Goal: Communication & Community: Participate in discussion

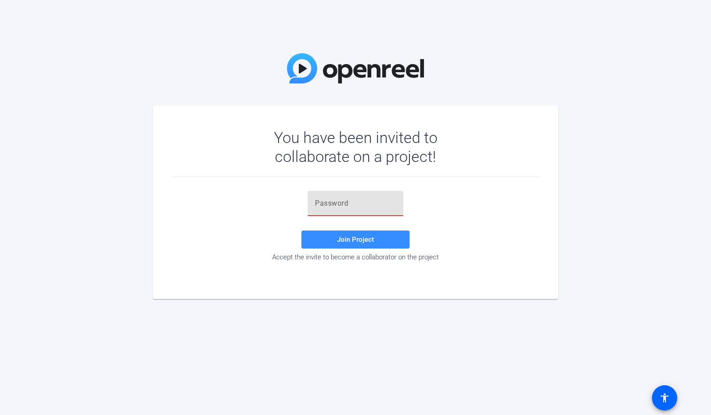
click at [380, 201] on input "text" at bounding box center [355, 203] width 81 height 11
type input "ef5T5Q"
click at [376, 244] on span at bounding box center [356, 240] width 108 height 22
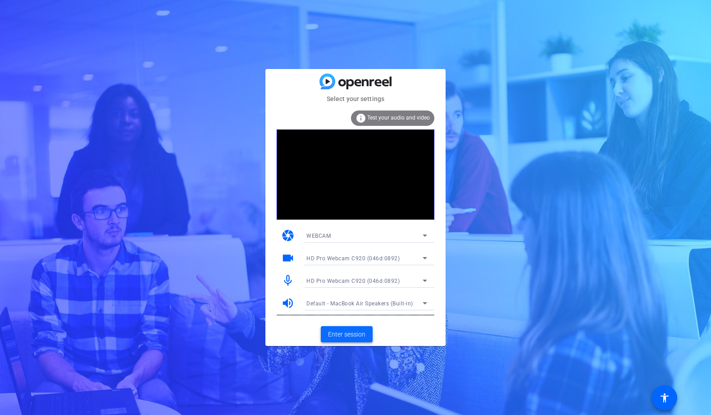
click at [354, 334] on span "Enter session" at bounding box center [346, 334] width 37 height 9
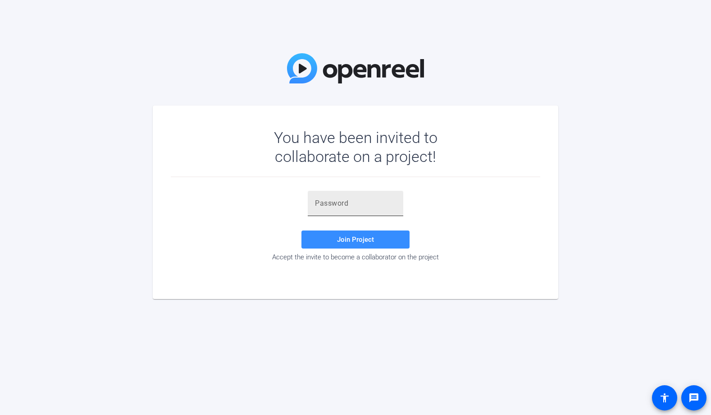
click at [344, 203] on input "text" at bounding box center [355, 203] width 81 height 11
type input "ef5T5Q"
click at [459, 206] on div "ef5T5Q Join Project Accept the invite to become a collaborator on the project" at bounding box center [356, 226] width 370 height 70
click at [357, 241] on span "Join Project" at bounding box center [355, 239] width 37 height 8
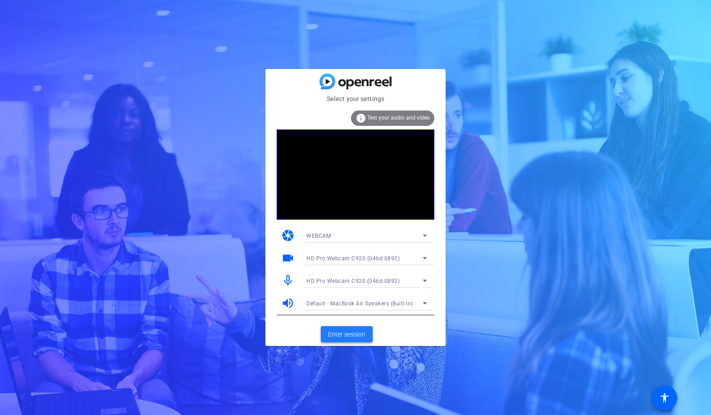
click at [355, 335] on span "Enter session" at bounding box center [346, 334] width 37 height 9
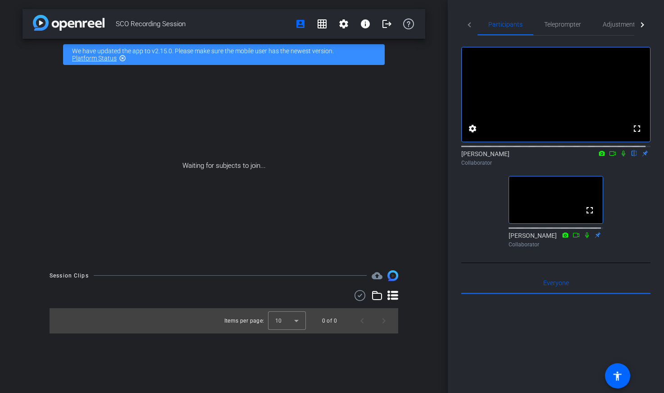
click at [413, 72] on div "Waiting for subjects to join..." at bounding box center [224, 165] width 403 height 191
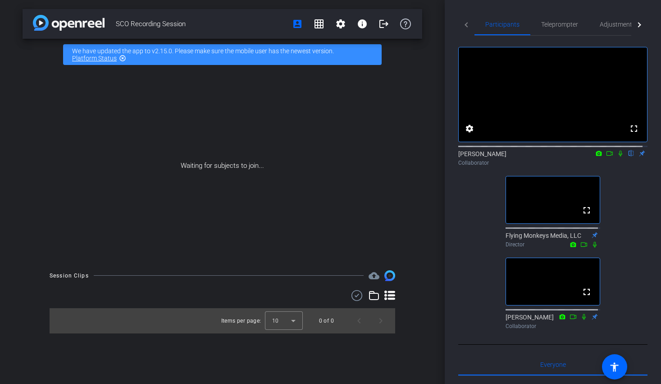
click at [641, 232] on div "fullscreen settings Thomas Zheng flip Collaborator fullscreen Flying Monkeys Me…" at bounding box center [552, 184] width 189 height 297
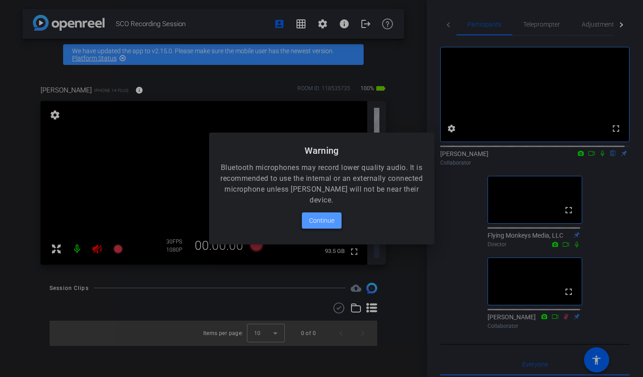
click at [326, 220] on span "Continue" at bounding box center [321, 220] width 25 height 11
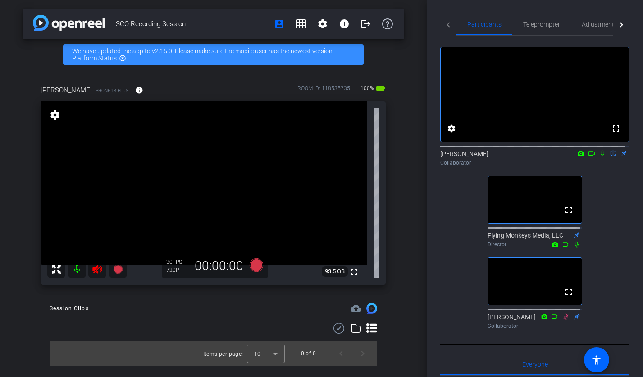
click at [99, 274] on icon at bounding box center [97, 269] width 11 height 11
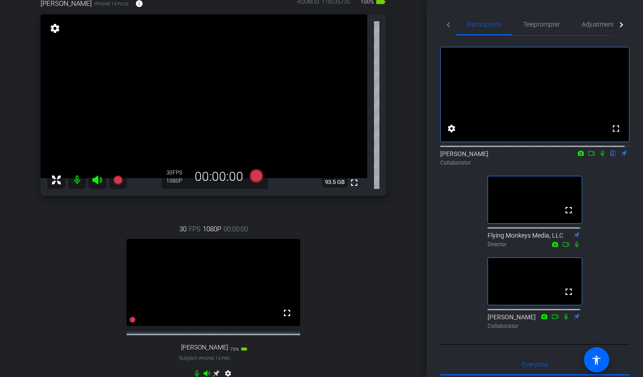
scroll to position [86, 0]
click at [599, 156] on icon at bounding box center [602, 153] width 7 height 6
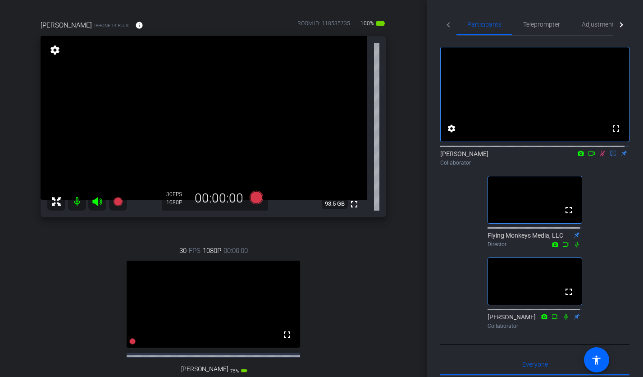
scroll to position [64, 0]
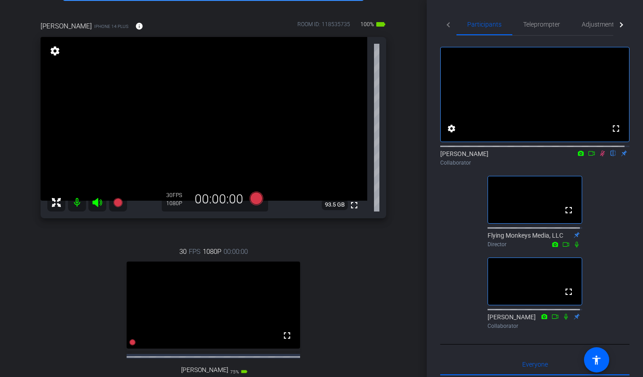
click at [323, 221] on div "Richard Howells iPhone 14 Plus info ROOM ID: 118535735 100% battery_std fullscr…" at bounding box center [214, 216] width 382 height 421
click at [599, 156] on icon at bounding box center [602, 153] width 7 height 6
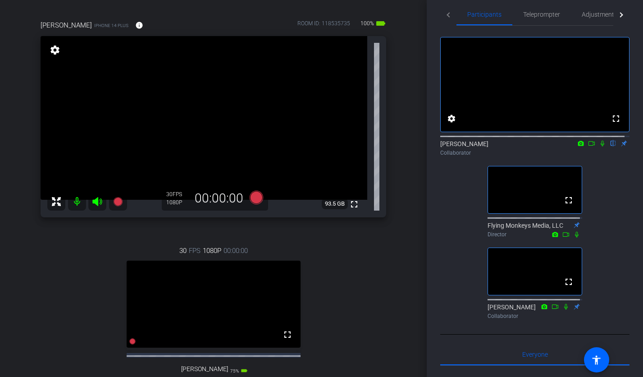
scroll to position [63, 0]
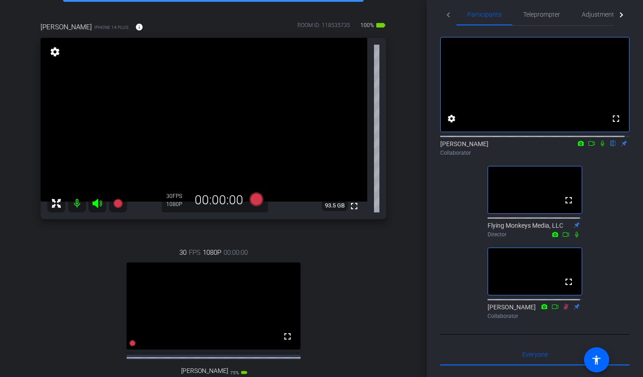
click at [591, 147] on mat-icon at bounding box center [591, 143] width 11 height 8
click at [610, 147] on icon at bounding box center [613, 143] width 7 height 6
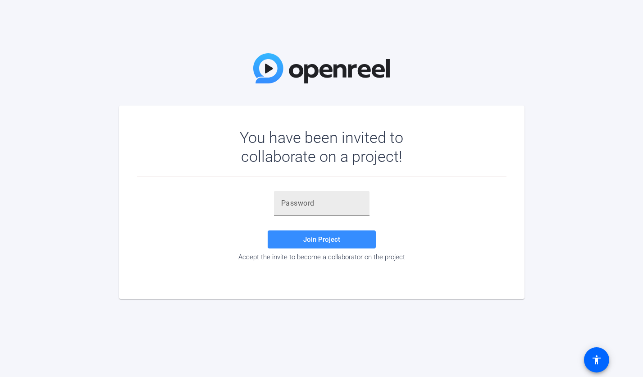
click at [297, 208] on input "text" at bounding box center [321, 203] width 81 height 11
type input "ef5T5Q"
click at [210, 245] on div "ef5T5Q Join Project Accept the invite to become a collaborator on the project" at bounding box center [322, 226] width 370 height 70
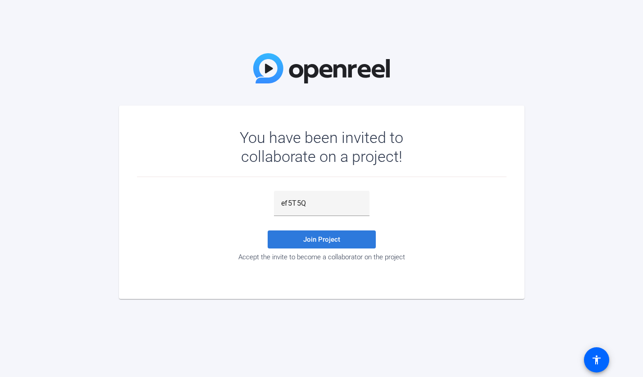
click at [305, 239] on span "Join Project" at bounding box center [321, 239] width 37 height 8
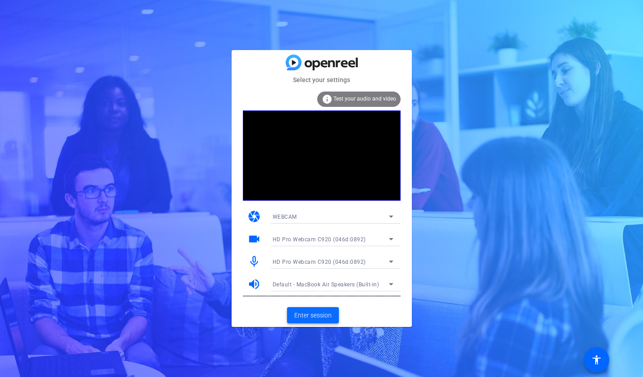
click at [328, 316] on span "Enter session" at bounding box center [312, 315] width 37 height 9
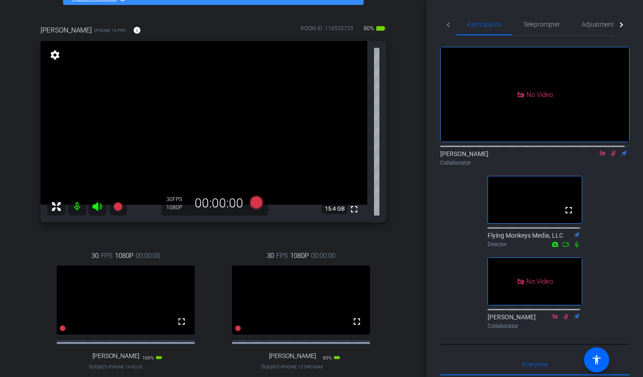
scroll to position [62, 0]
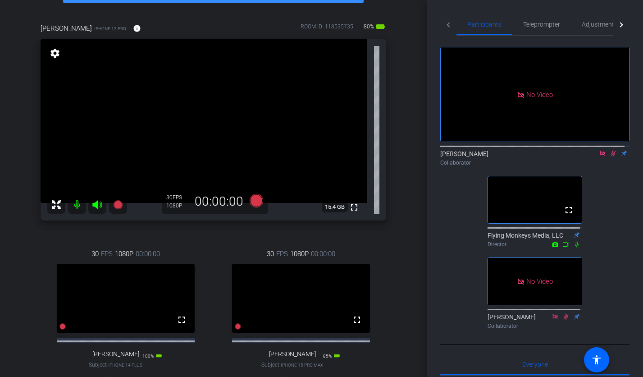
click at [608, 157] on mat-icon at bounding box center [613, 153] width 11 height 8
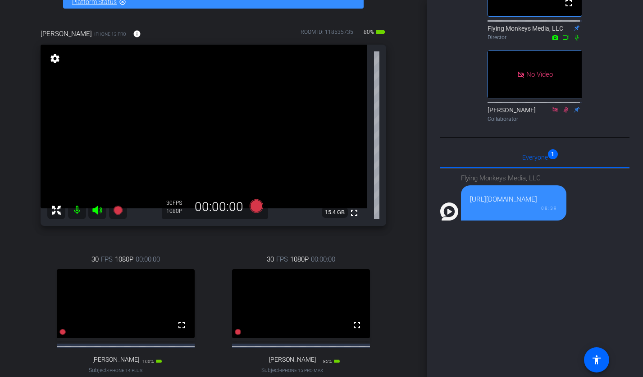
scroll to position [216, 0]
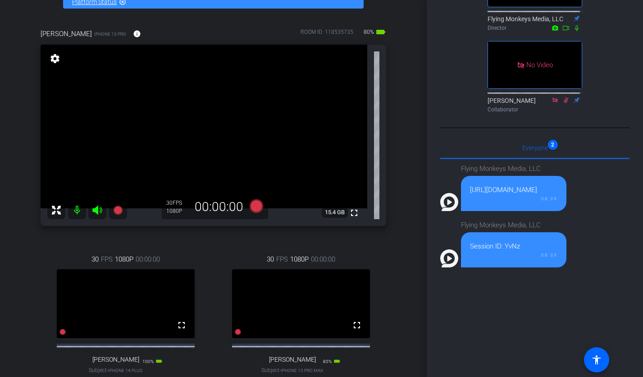
drag, startPoint x: 467, startPoint y: 223, endPoint x: 507, endPoint y: 234, distance: 41.4
click at [507, 211] on div "https://capture.openreel.com/subject/MODE_OTP?otp=YvNz 08:39" at bounding box center [513, 193] width 105 height 35
copy div "https://capture.openreel.com/subject/MODE_OTP?otp=YvNz"
drag, startPoint x: 526, startPoint y: 290, endPoint x: 470, endPoint y: 289, distance: 55.9
click at [470, 252] on div "Session ID: YvNz" at bounding box center [513, 246] width 87 height 10
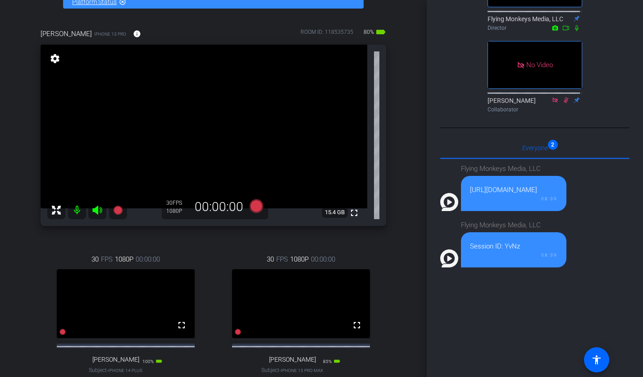
copy div "Session ID: YvNz"
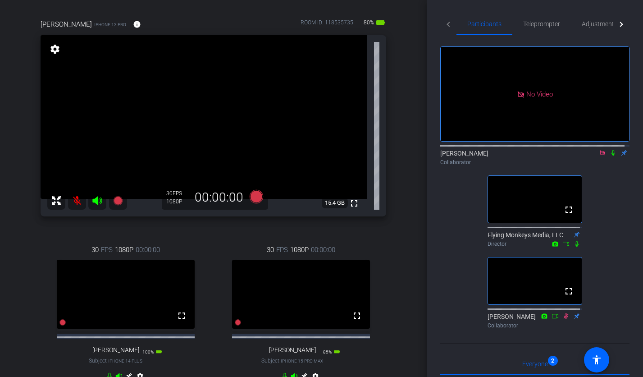
scroll to position [0, 0]
click at [599, 156] on icon at bounding box center [602, 153] width 7 height 6
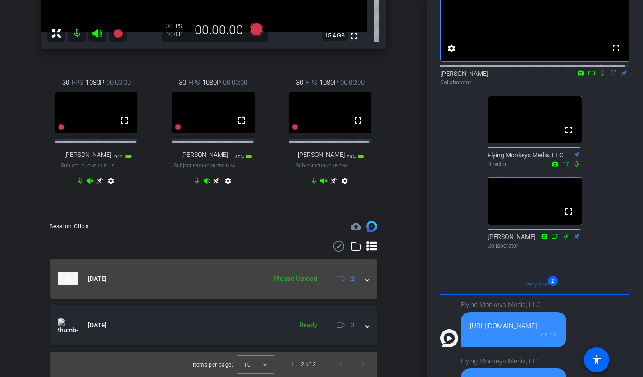
scroll to position [245, 0]
click at [366, 281] on span at bounding box center [368, 278] width 4 height 9
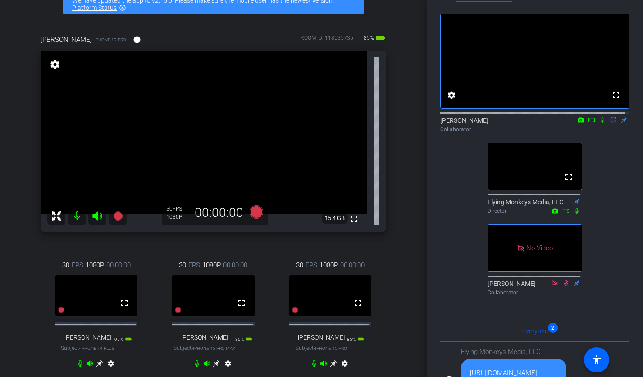
scroll to position [49, 0]
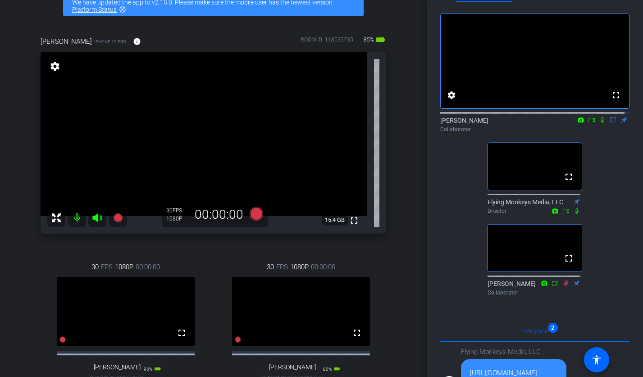
click at [588, 123] on icon at bounding box center [591, 120] width 7 height 6
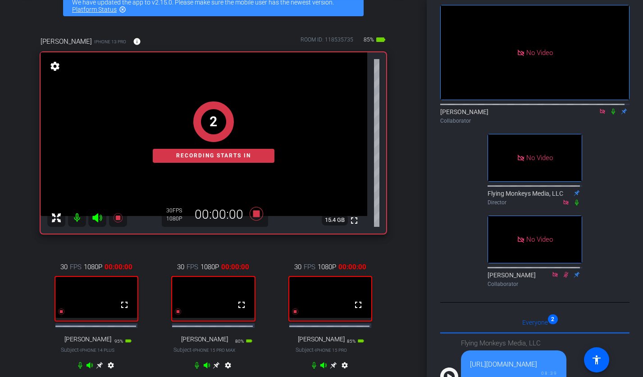
click at [612, 114] on icon at bounding box center [614, 112] width 4 height 6
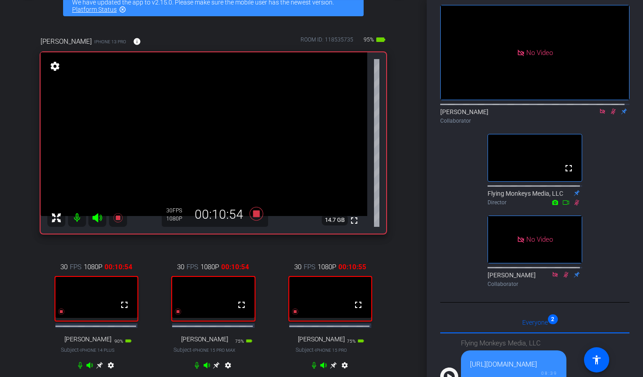
click at [618, 201] on div "No Video Thomas Zheng Collaborator fullscreen Flying Monkeys Media, LLC Directo…" at bounding box center [534, 142] width 189 height 297
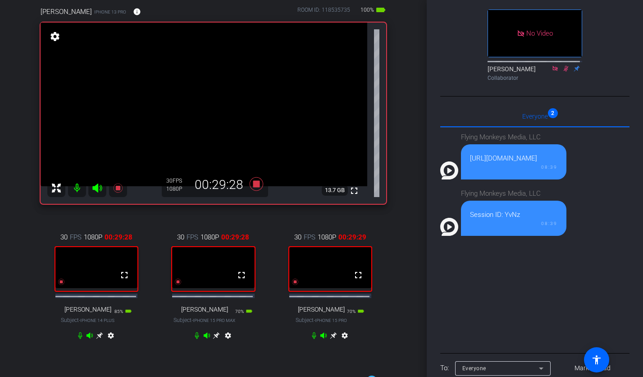
scroll to position [322, 0]
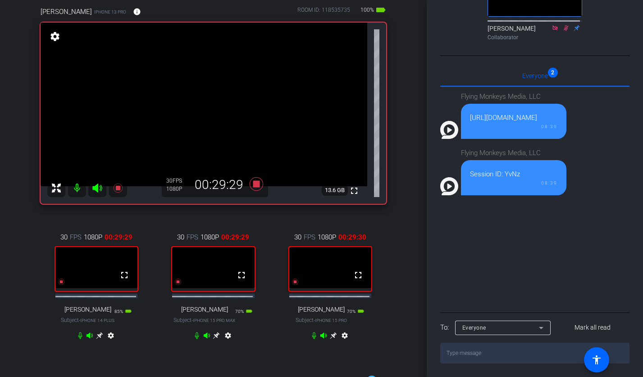
click at [540, 328] on icon at bounding box center [541, 328] width 5 height 2
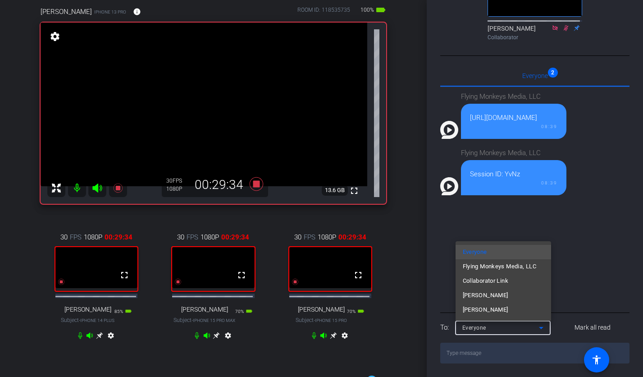
click at [603, 254] on div at bounding box center [321, 188] width 643 height 377
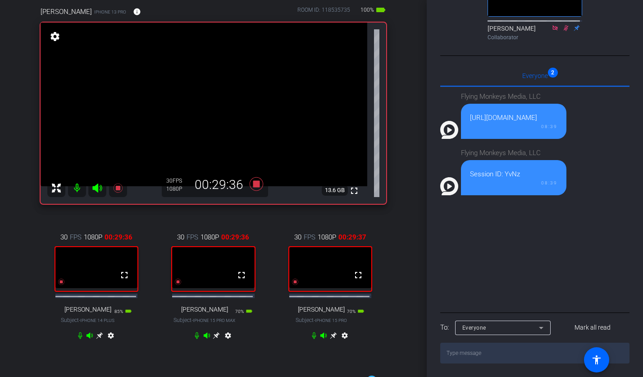
click at [525, 330] on div "Everyone" at bounding box center [501, 327] width 77 height 11
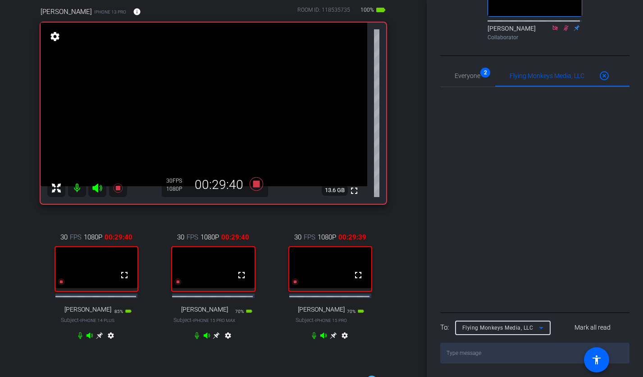
click at [501, 356] on textarea at bounding box center [534, 353] width 189 height 21
click at [503, 352] on textarea "To enrich screen reader interactions, please activate Accessibility in Grammarl…" at bounding box center [534, 353] width 189 height 21
type textarea "We're running over, will Justine be covering?"
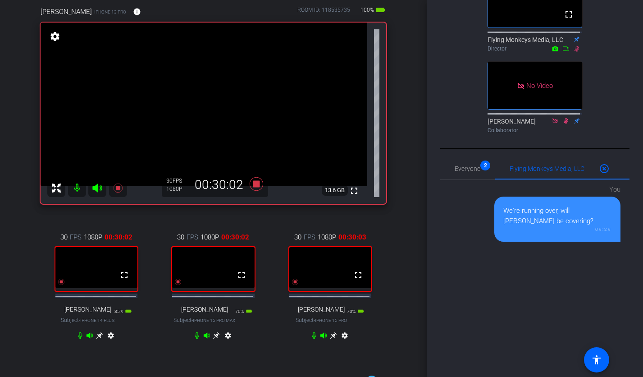
scroll to position [198, 0]
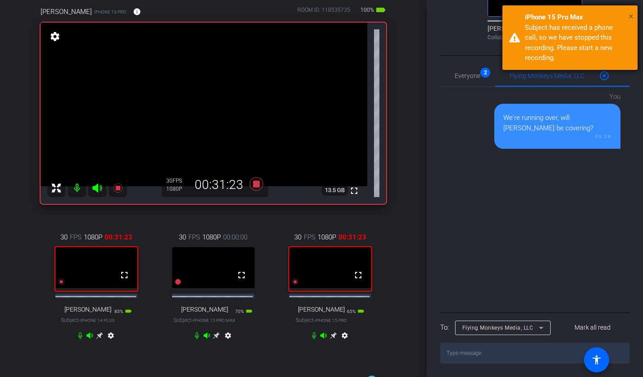
click at [629, 15] on span "×" at bounding box center [631, 16] width 5 height 11
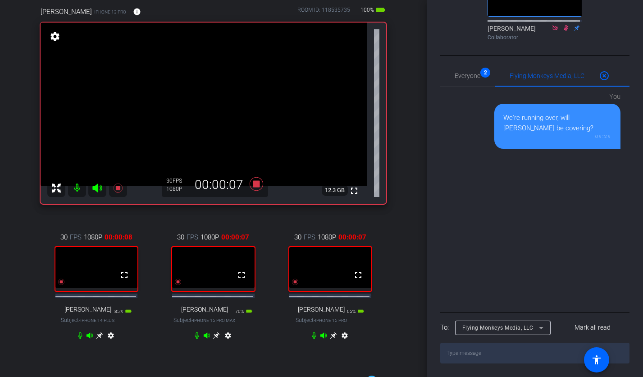
scroll to position [321, 0]
click at [470, 87] on span "Everyone 2" at bounding box center [468, 76] width 26 height 22
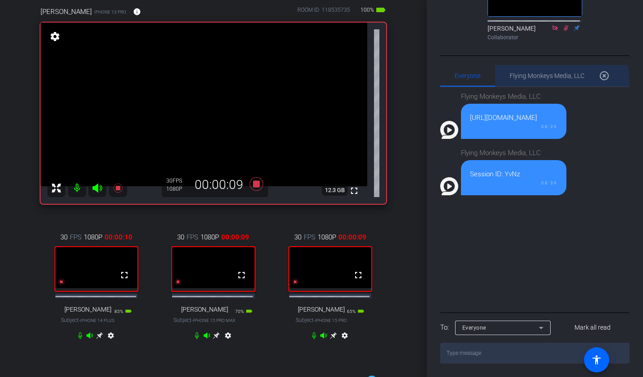
click at [535, 87] on div "Flying Monkeys Media, LLC 0 highlight_off" at bounding box center [562, 76] width 105 height 22
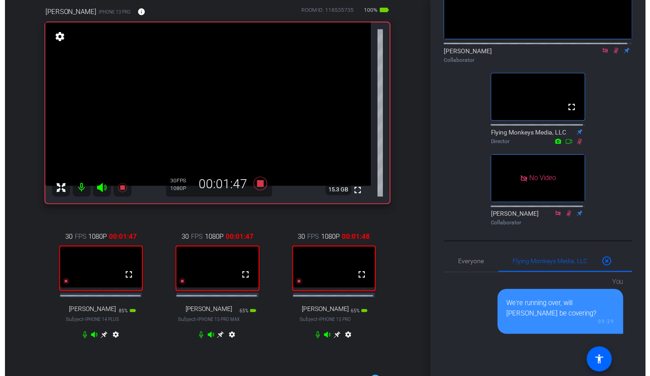
scroll to position [0, 0]
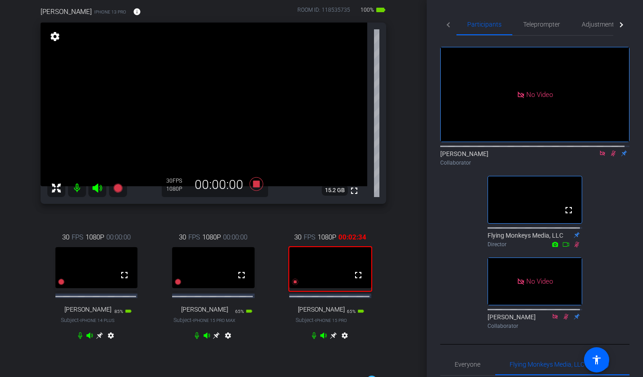
click at [599, 156] on icon at bounding box center [602, 153] width 7 height 6
click at [601, 157] on mat-icon at bounding box center [602, 153] width 11 height 8
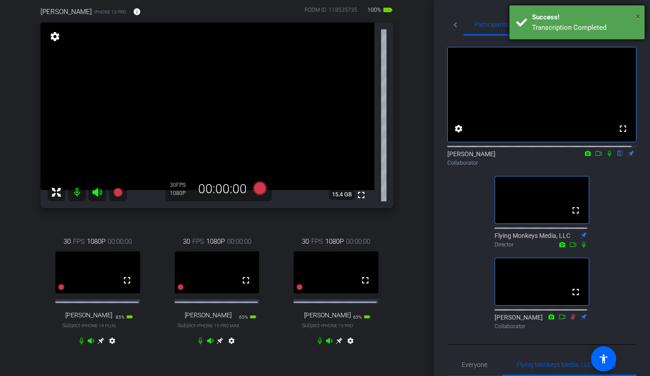
click at [640, 14] on span "×" at bounding box center [638, 16] width 5 height 11
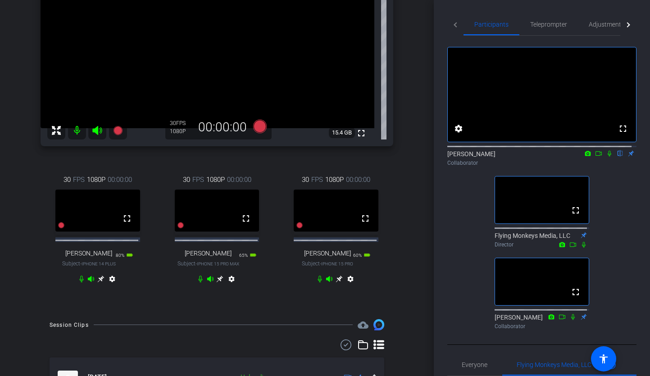
scroll to position [138, 0]
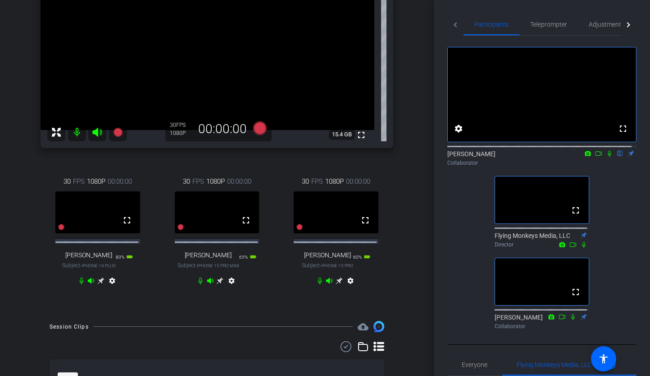
click at [606, 156] on icon at bounding box center [609, 153] width 7 height 6
click at [597, 156] on icon at bounding box center [598, 153] width 7 height 6
click at [607, 156] on icon at bounding box center [609, 153] width 5 height 5
click at [607, 156] on icon at bounding box center [609, 153] width 7 height 6
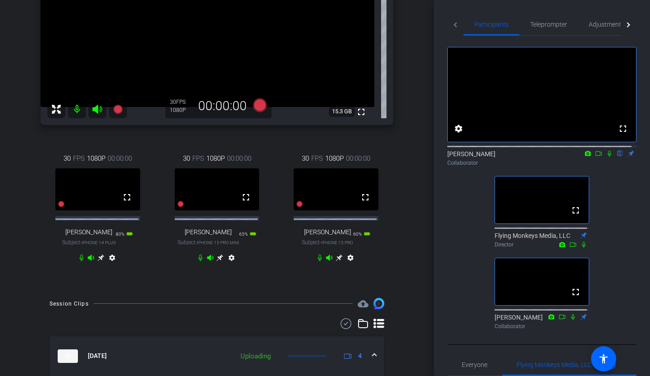
scroll to position [133, 0]
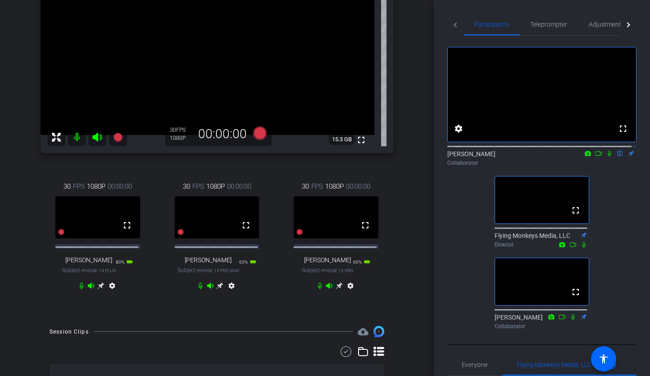
click at [606, 156] on icon at bounding box center [609, 153] width 7 height 6
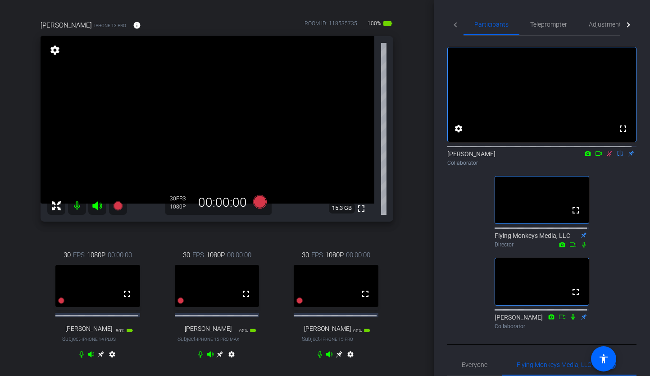
scroll to position [63, 0]
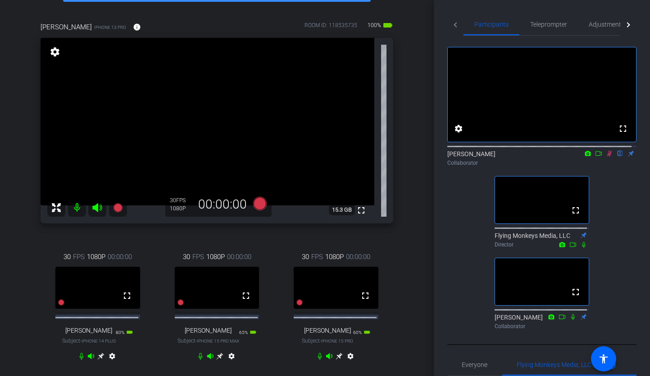
click at [608, 156] on icon at bounding box center [610, 154] width 5 height 6
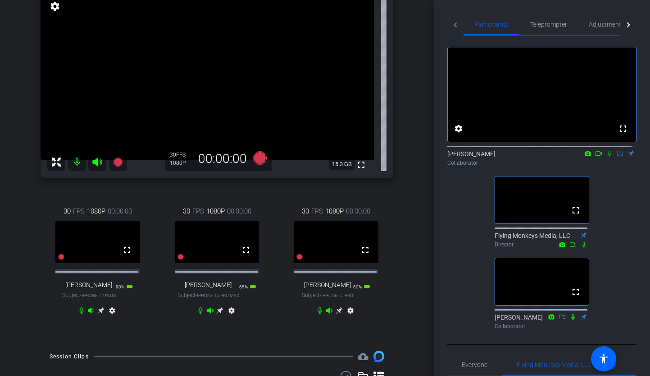
scroll to position [108, 0]
click at [596, 156] on icon at bounding box center [598, 153] width 7 height 6
click at [617, 230] on div "No Video Thomas Zheng Collaborator fullscreen Flying Monkeys Media, LLC Directo…" at bounding box center [542, 184] width 189 height 297
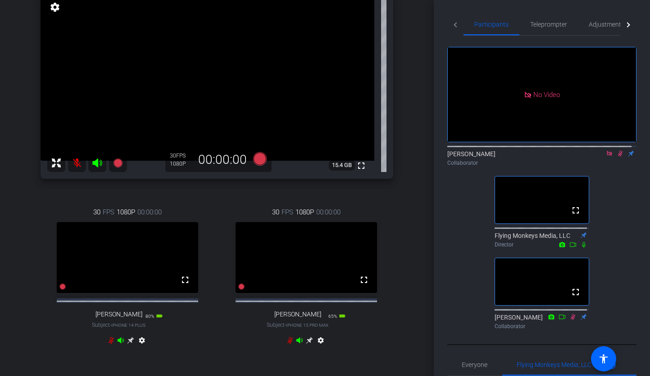
click at [606, 156] on icon at bounding box center [609, 153] width 7 height 6
click at [608, 156] on icon at bounding box center [610, 154] width 5 height 6
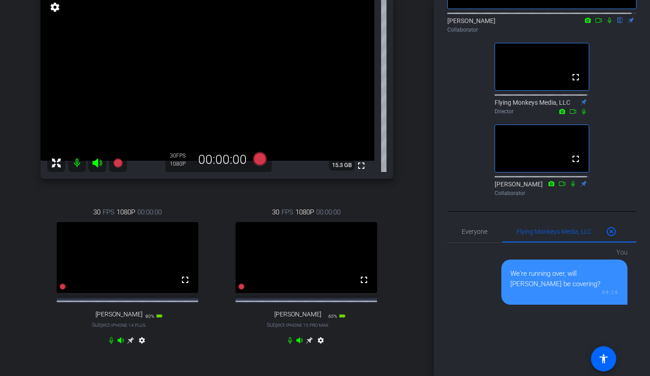
scroll to position [307, 0]
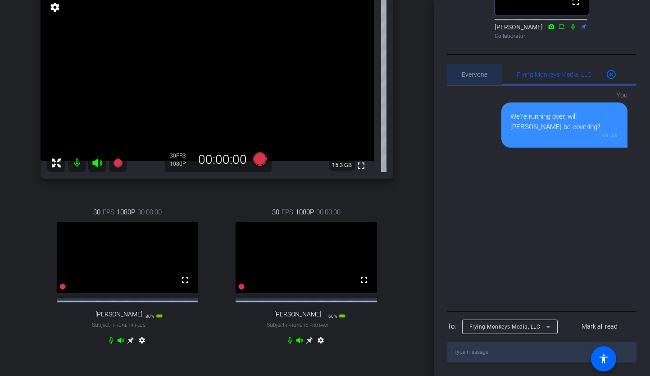
click at [474, 71] on span "Everyone 0" at bounding box center [475, 74] width 26 height 6
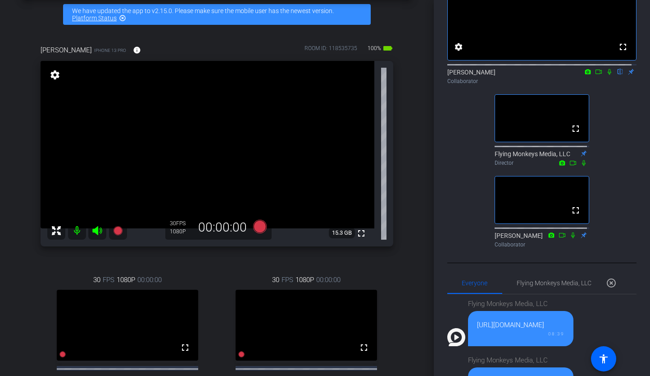
scroll to position [156, 0]
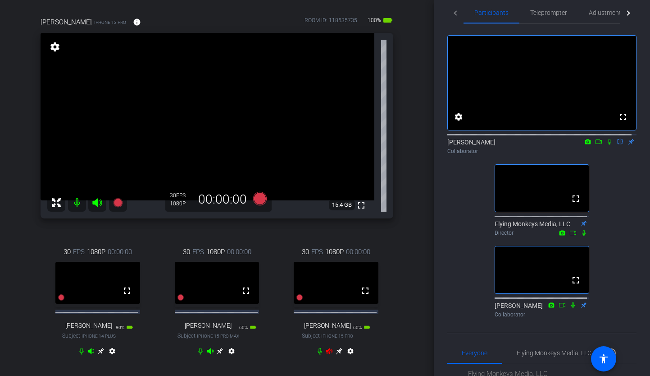
click at [389, 238] on div "Sudy Bharadwaj iPhone 13 Pro info ROOM ID: 118535735 100% battery_std fullscree…" at bounding box center [217, 192] width 389 height 380
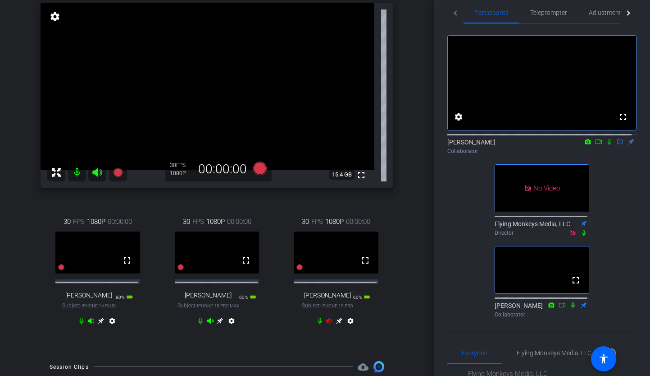
click at [385, 263] on div "30 FPS 1080P 00:00:00 fullscreen Sid Gudal Subject - iPhone 15 Pro 60% battery_…" at bounding box center [336, 273] width 114 height 142
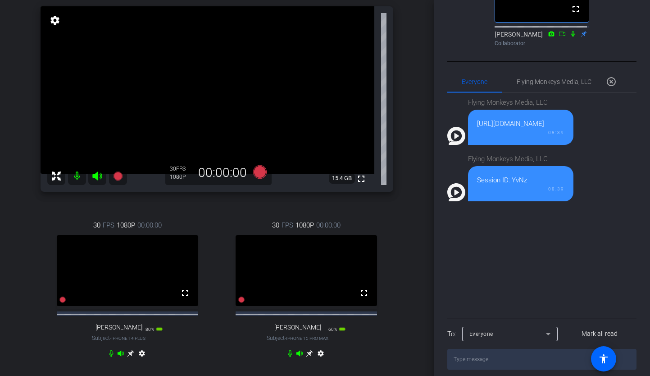
scroll to position [146, 0]
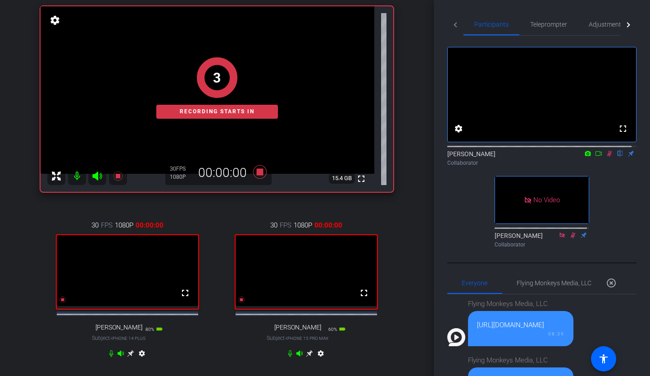
click at [595, 156] on icon at bounding box center [598, 153] width 7 height 6
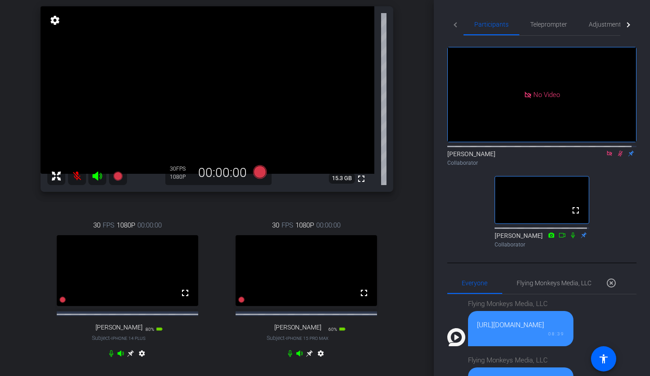
click at [618, 156] on icon at bounding box center [620, 154] width 5 height 6
click at [607, 156] on icon at bounding box center [609, 153] width 5 height 5
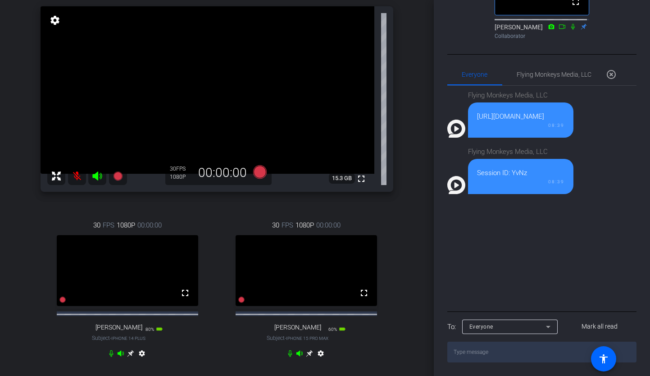
scroll to position [98, 0]
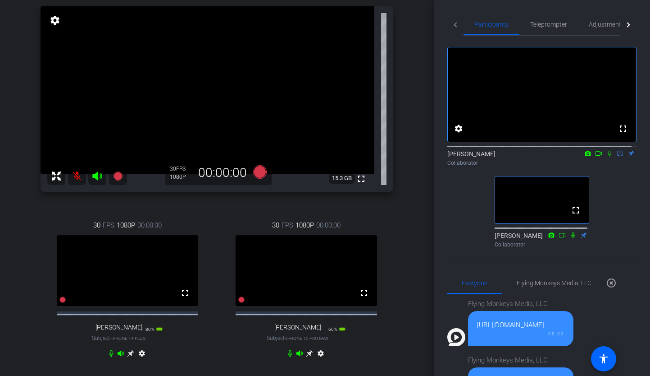
click at [597, 156] on icon at bounding box center [599, 153] width 6 height 5
click at [617, 156] on icon at bounding box center [620, 153] width 7 height 6
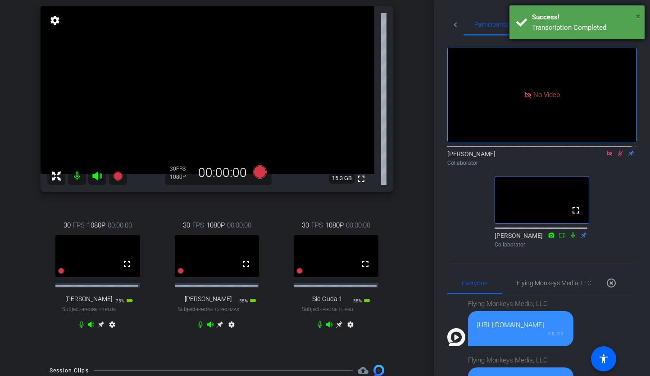
click at [639, 14] on span "×" at bounding box center [638, 16] width 5 height 11
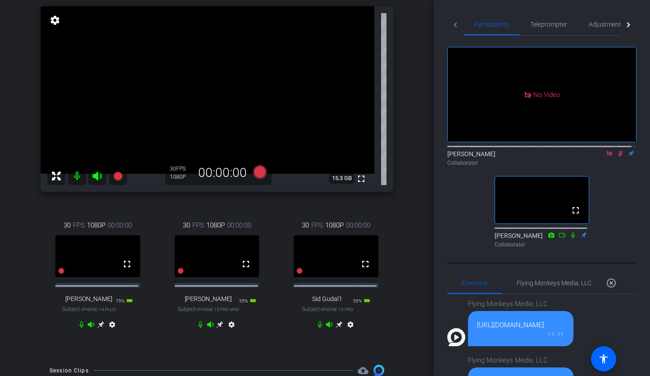
drag, startPoint x: 608, startPoint y: 203, endPoint x: 614, endPoint y: 173, distance: 31.2
click at [609, 201] on div "No Video Thomas Zheng Collaborator fullscreen Justine Simonson Collaborator" at bounding box center [542, 143] width 189 height 215
click at [618, 156] on icon at bounding box center [620, 154] width 5 height 6
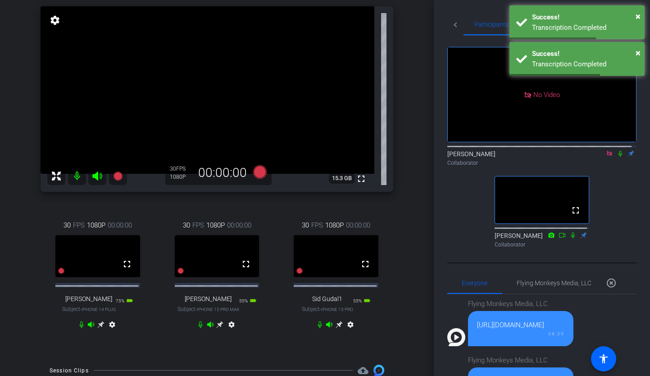
click at [623, 222] on div "No Video Thomas Zheng Collaborator fullscreen Justine Simonson Collaborator" at bounding box center [542, 143] width 189 height 215
click at [641, 16] on div "× Success! Transcription Completed" at bounding box center [577, 22] width 135 height 34
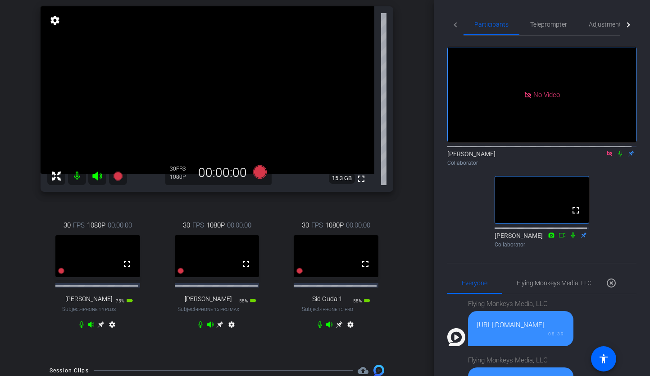
click at [617, 156] on icon at bounding box center [620, 153] width 7 height 6
click at [617, 220] on div "No Video Thomas Zheng Collaborator fullscreen Justine Simonson Collaborator" at bounding box center [542, 143] width 189 height 215
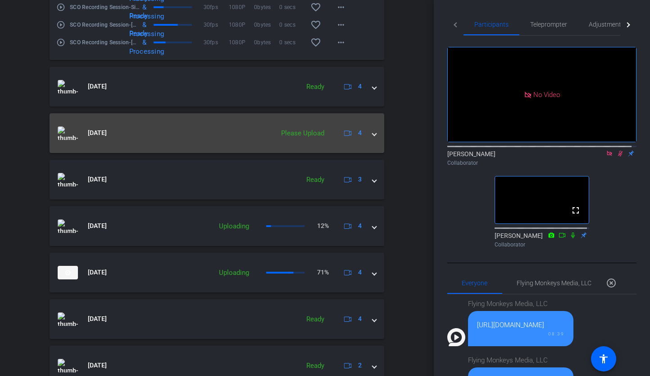
scroll to position [577, 0]
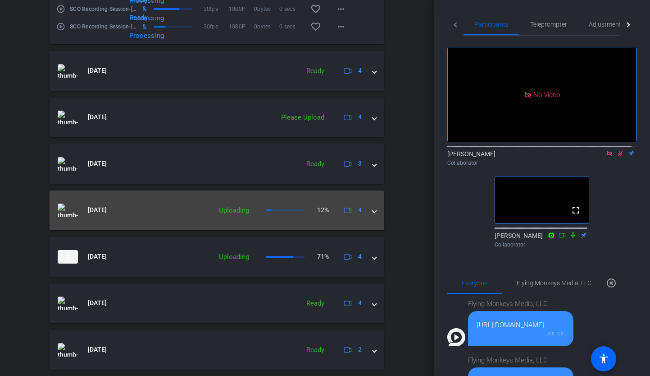
click at [373, 215] on span at bounding box center [375, 209] width 4 height 9
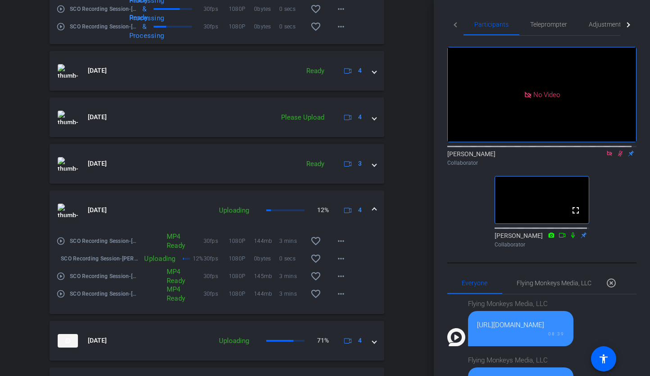
click at [373, 215] on span at bounding box center [375, 209] width 4 height 9
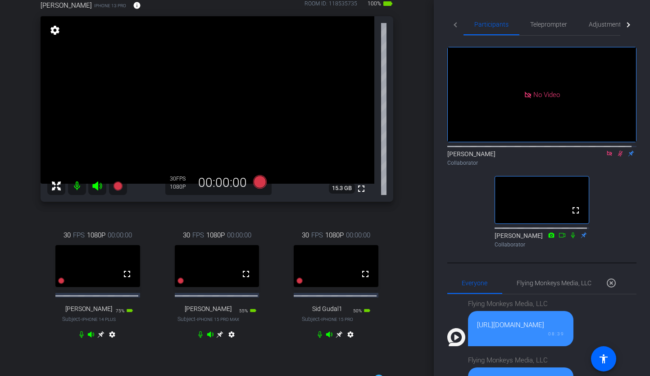
scroll to position [82, 0]
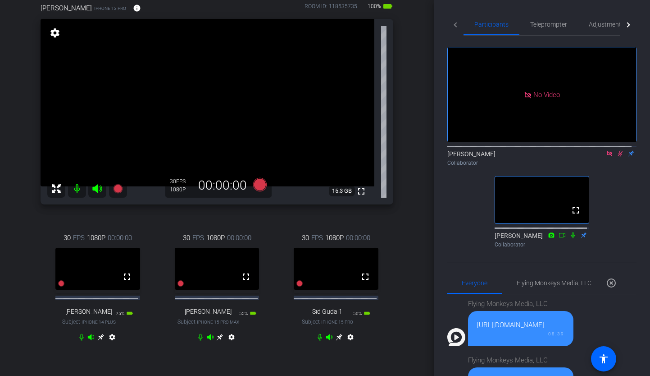
click at [606, 156] on icon at bounding box center [609, 153] width 7 height 6
click at [608, 156] on icon at bounding box center [610, 154] width 5 height 6
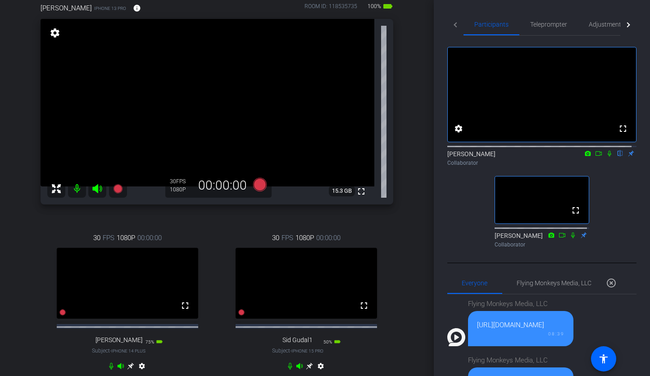
click at [595, 156] on icon at bounding box center [598, 153] width 7 height 6
click at [617, 156] on icon at bounding box center [620, 153] width 7 height 6
click at [606, 156] on icon at bounding box center [609, 153] width 7 height 6
click at [608, 156] on icon at bounding box center [610, 154] width 5 height 6
click at [607, 205] on div "fullscreen settings Thomas Zheng flip Collaborator fullscreen Justine Simonson …" at bounding box center [542, 143] width 189 height 215
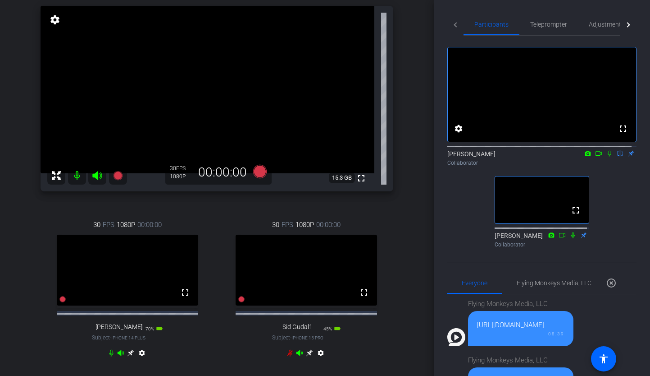
scroll to position [93, 0]
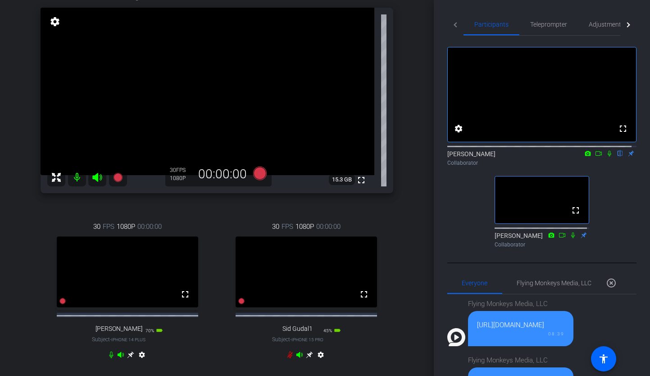
click at [405, 266] on div "Sudy Bharadwaj iPhone 13 Pro info ROOM ID: 118535735 100% battery_std fullscree…" at bounding box center [217, 181] width 389 height 408
click at [399, 118] on div "Sudy Bharadwaj iPhone 13 Pro info ROOM ID: 118535735 100% battery_std fullscree…" at bounding box center [217, 181] width 389 height 408
click at [399, 88] on div "Sudy Bharadwaj iPhone 13 Pro info ROOM ID: 118535735 100% battery_std fullscree…" at bounding box center [217, 181] width 389 height 408
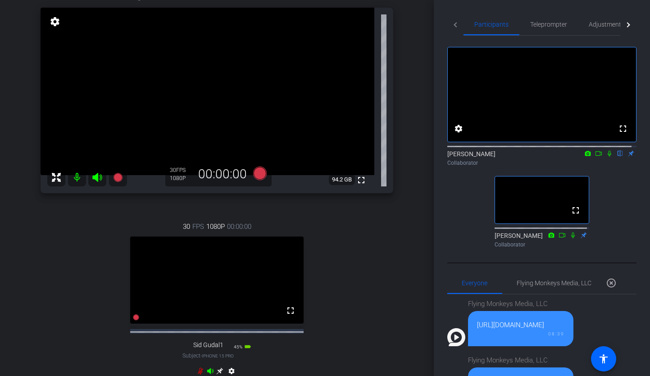
click at [371, 286] on div "30 FPS 1080P 00:00:00 fullscreen Sid Gudal1 Subject - iPhone 15 Pro 45% battery…" at bounding box center [217, 299] width 353 height 186
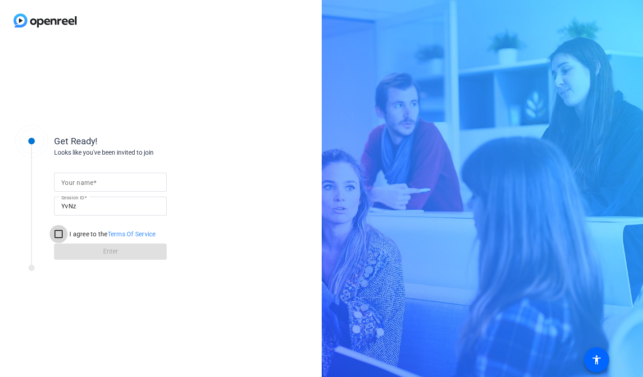
click at [55, 235] on input "I agree to the Terms Of Service" at bounding box center [59, 234] width 18 height 18
checkbox input "true"
click at [106, 188] on div at bounding box center [110, 182] width 98 height 19
click at [108, 186] on input "Your name" at bounding box center [110, 182] width 98 height 11
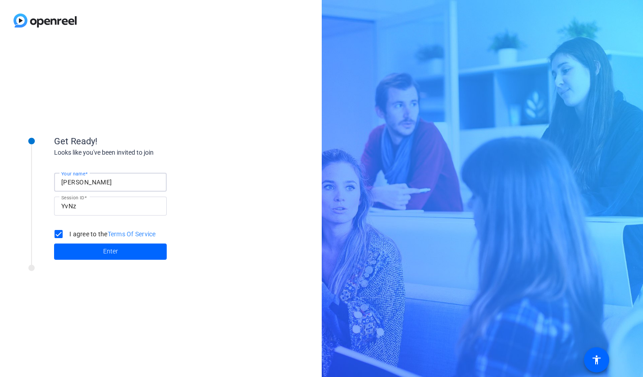
type input "[PERSON_NAME]"
click at [229, 252] on div "Your name [PERSON_NAME] Session ID YvNz I agree to the Terms Of Service Enter" at bounding box center [144, 208] width 180 height 102
click at [112, 252] on span "Enter" at bounding box center [110, 251] width 15 height 9
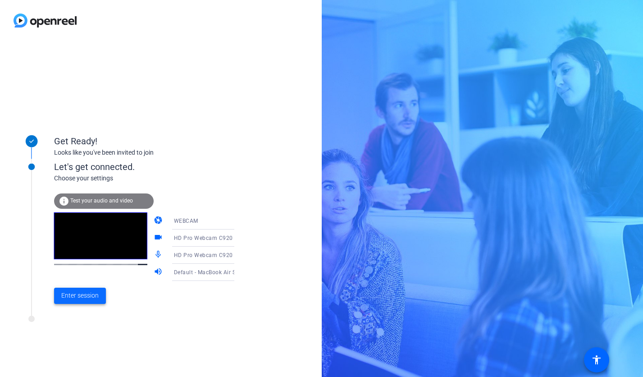
click at [73, 293] on span "Enter session" at bounding box center [79, 295] width 37 height 9
